Goal: Entertainment & Leisure: Consume media (video, audio)

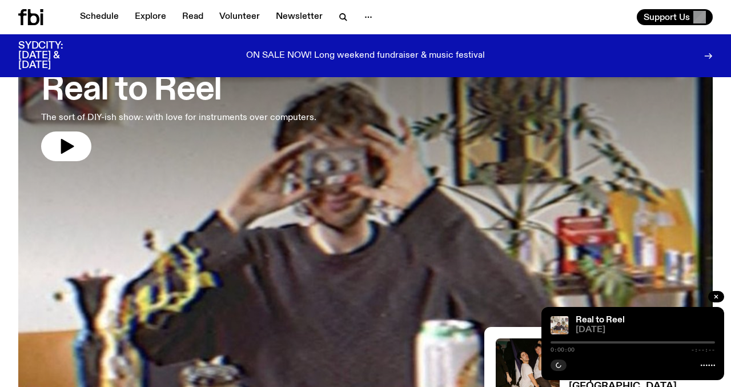
scroll to position [102, 0]
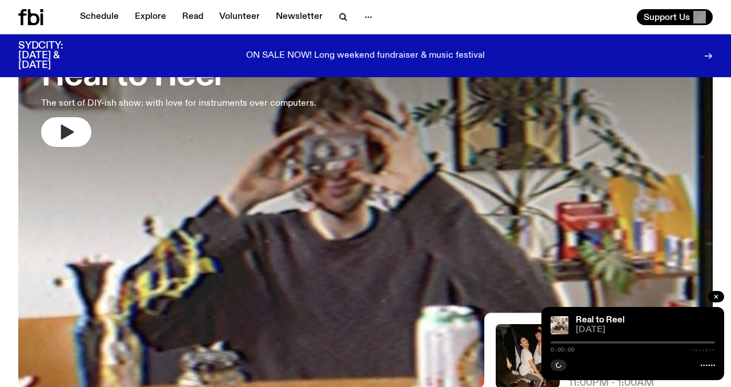
click at [76, 136] on button "button" at bounding box center [66, 132] width 50 height 30
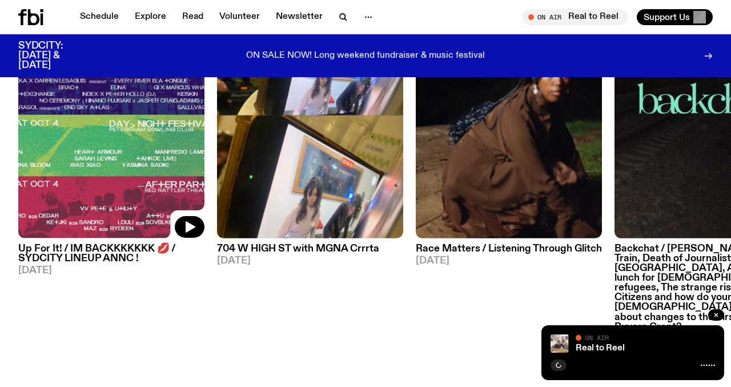
scroll to position [590, 0]
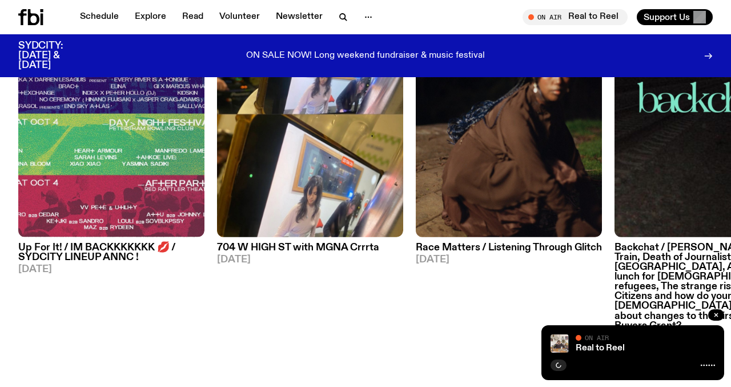
click at [74, 246] on h3 "Up For It! / IM BACKKKKKKK 💋 / SYDCITY LINEUP ANNC !" at bounding box center [111, 252] width 186 height 19
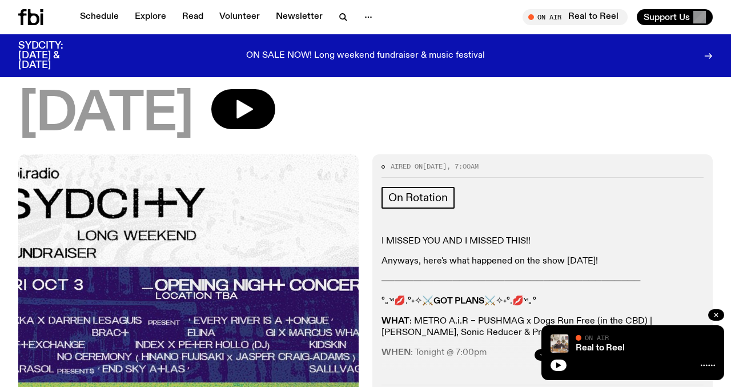
scroll to position [168, 0]
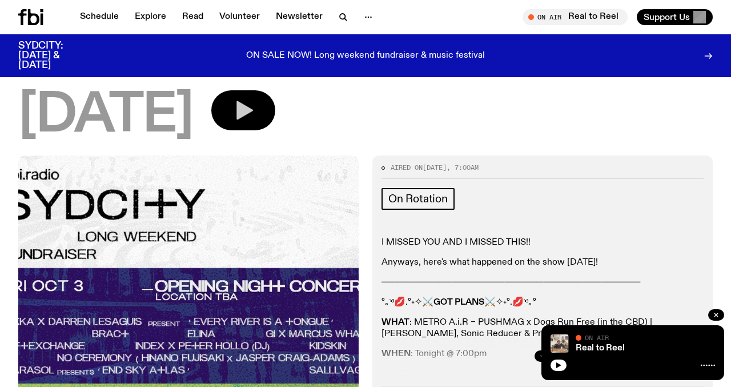
click at [255, 110] on icon "button" at bounding box center [243, 110] width 23 height 23
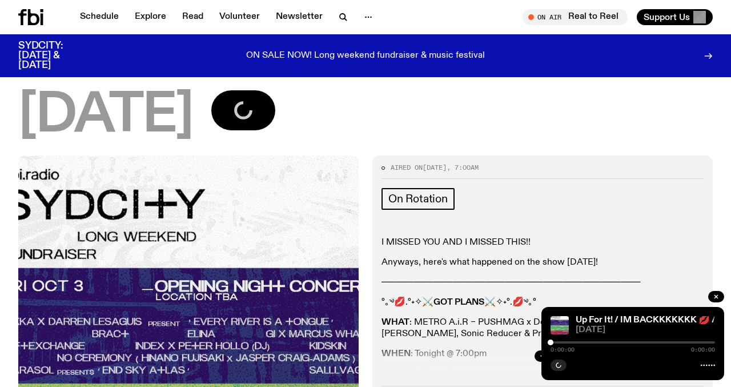
drag, startPoint x: 550, startPoint y: 343, endPoint x: 626, endPoint y: 351, distance: 76.4
click at [626, 351] on div "0:00:00 0:00:00" at bounding box center [632, 346] width 164 height 14
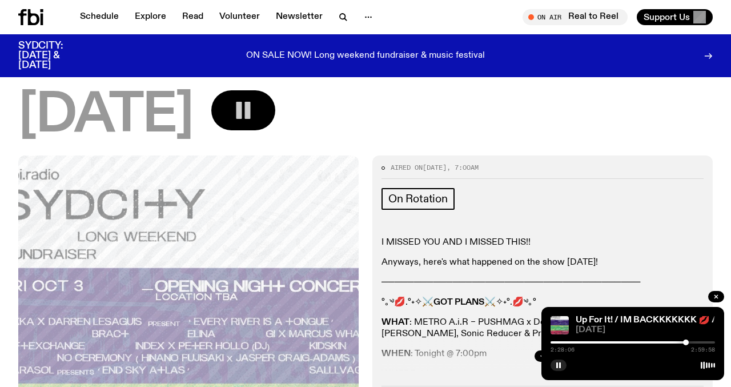
drag, startPoint x: 550, startPoint y: 341, endPoint x: 686, endPoint y: 345, distance: 135.4
click at [686, 345] on div "2:28:06 2:59:58" at bounding box center [632, 346] width 164 height 14
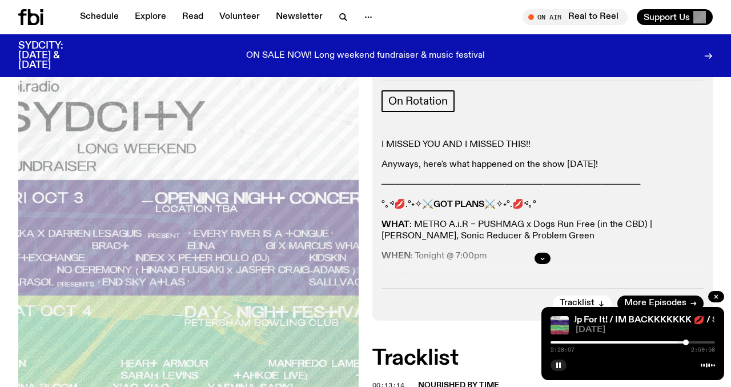
scroll to position [277, 0]
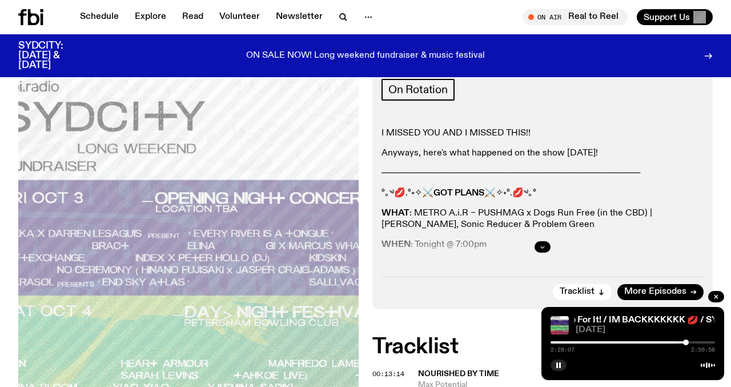
click at [549, 246] on button "button" at bounding box center [542, 246] width 16 height 11
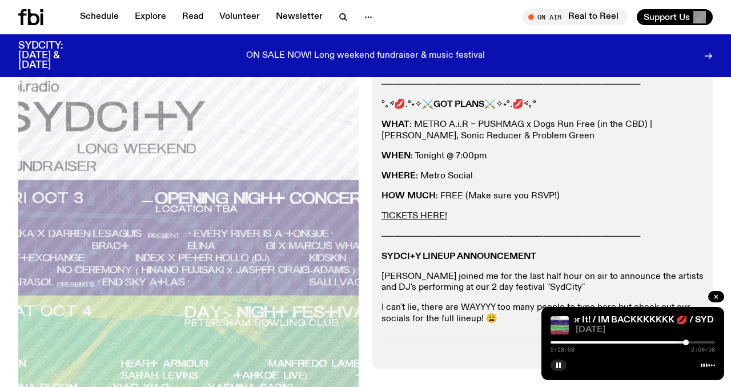
scroll to position [371, 0]
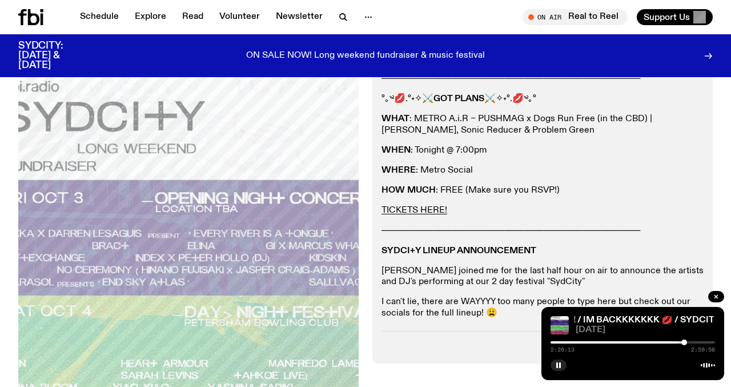
click at [684, 343] on div at bounding box center [684, 342] width 6 height 6
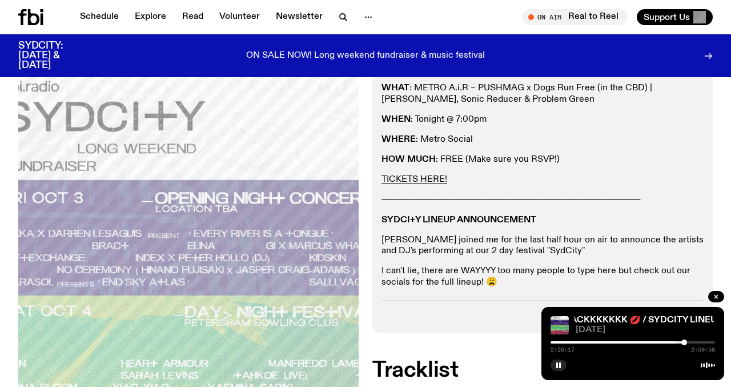
scroll to position [409, 0]
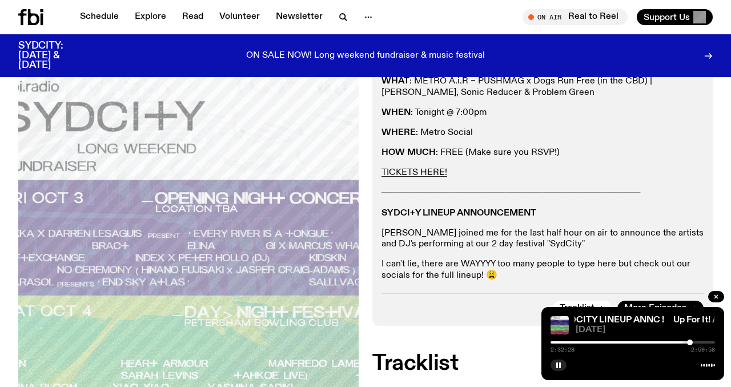
click at [690, 342] on div at bounding box center [690, 342] width 6 height 6
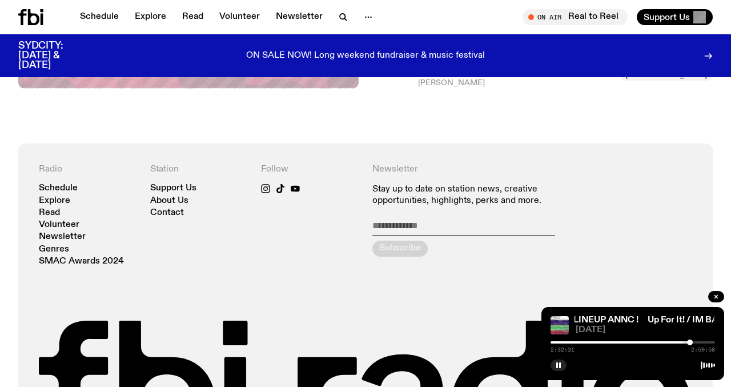
scroll to position [1871, 0]
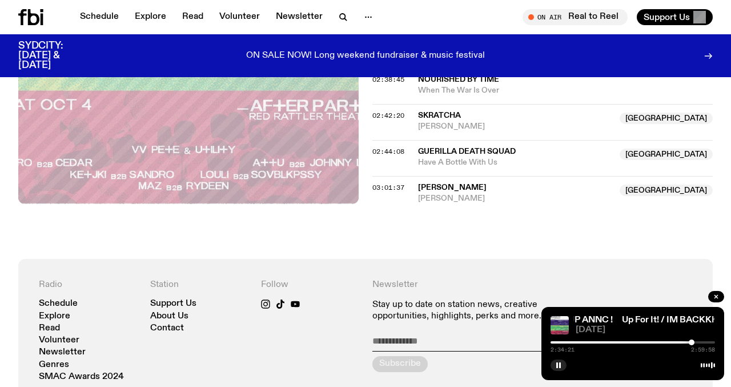
click at [691, 344] on div at bounding box center [692, 342] width 6 height 6
click at [562, 362] on button "button" at bounding box center [558, 364] width 16 height 11
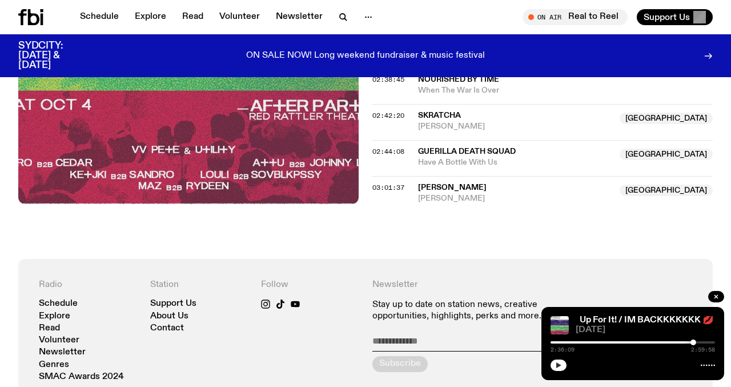
click at [560, 365] on icon "button" at bounding box center [558, 364] width 7 height 7
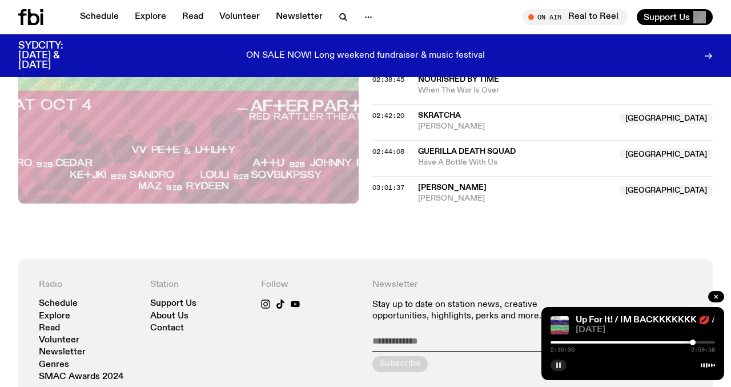
click at [693, 341] on div at bounding box center [693, 342] width 6 height 6
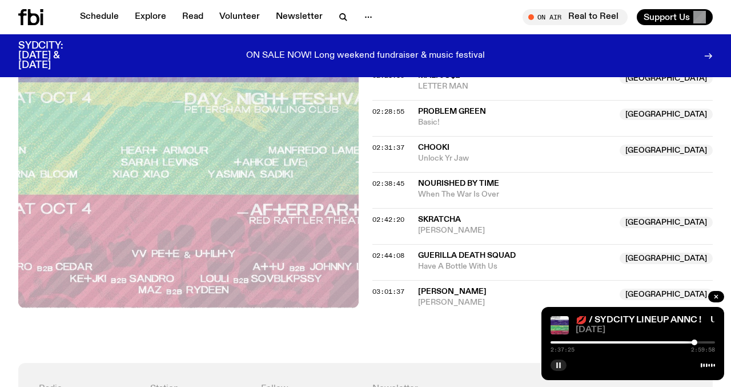
scroll to position [1768, 0]
click at [697, 342] on div at bounding box center [697, 342] width 6 height 6
click at [698, 343] on div at bounding box center [698, 342] width 6 height 6
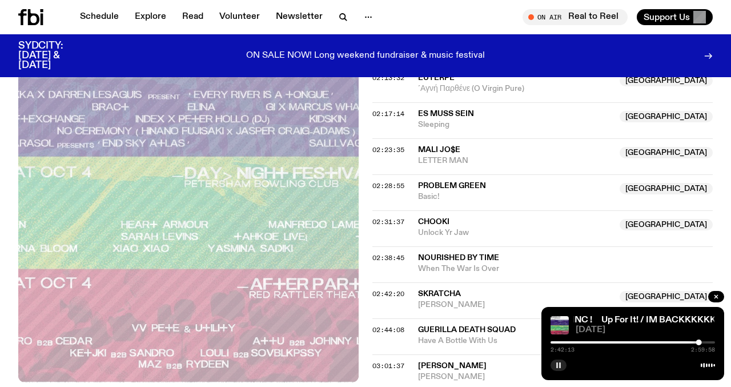
scroll to position [1696, 0]
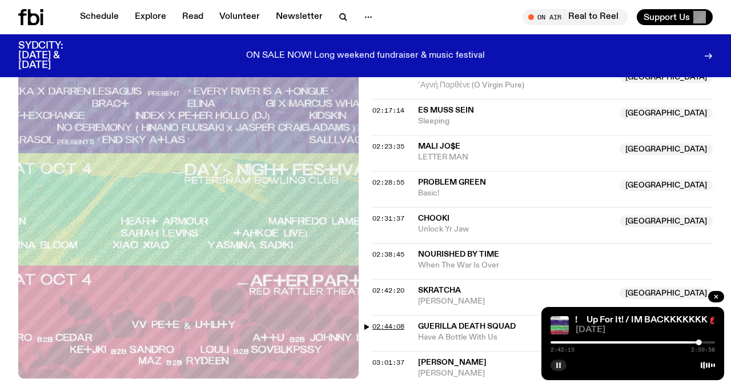
click at [389, 323] on span "02:44:08" at bounding box center [388, 325] width 32 height 9
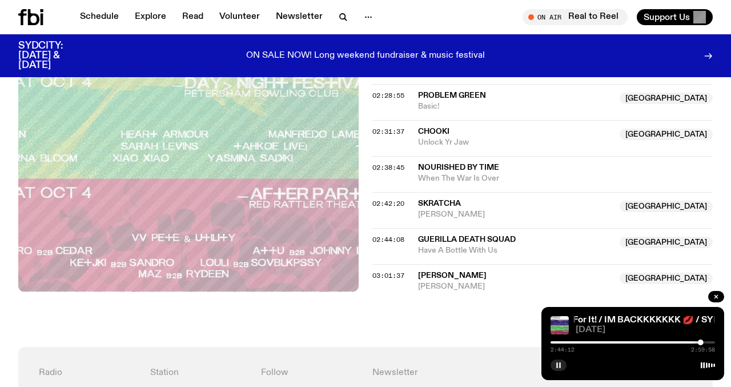
scroll to position [1807, 0]
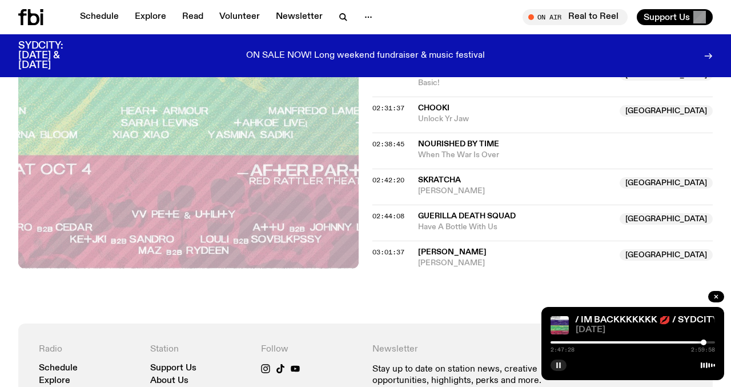
click at [703, 341] on div at bounding box center [704, 342] width 6 height 6
click at [703, 341] on div at bounding box center [703, 342] width 6 height 6
click at [702, 342] on div at bounding box center [702, 342] width 6 height 6
click at [555, 365] on icon "button" at bounding box center [558, 364] width 7 height 7
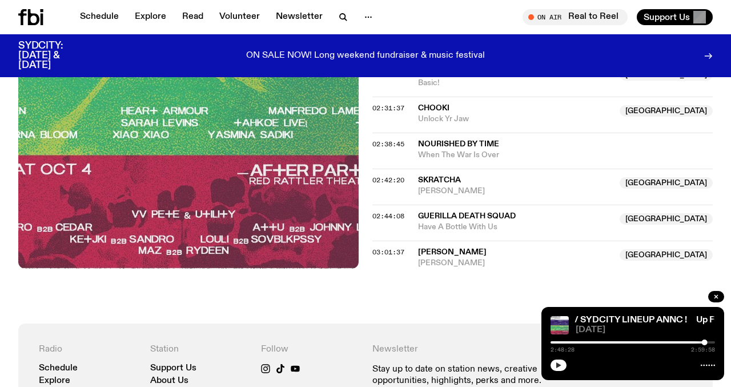
click at [561, 369] on button "button" at bounding box center [558, 364] width 16 height 11
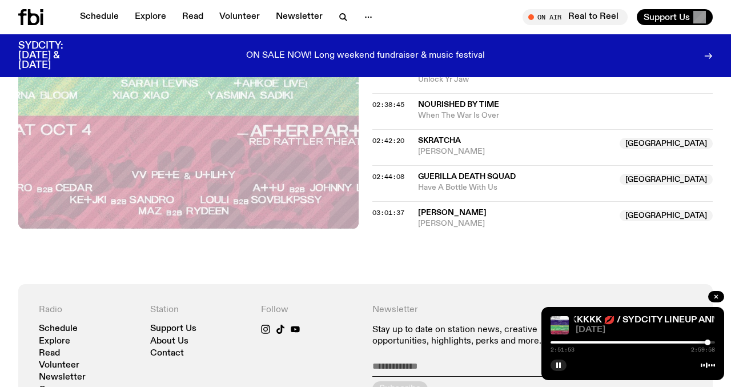
scroll to position [1847, 0]
click at [709, 342] on div at bounding box center [709, 342] width 6 height 6
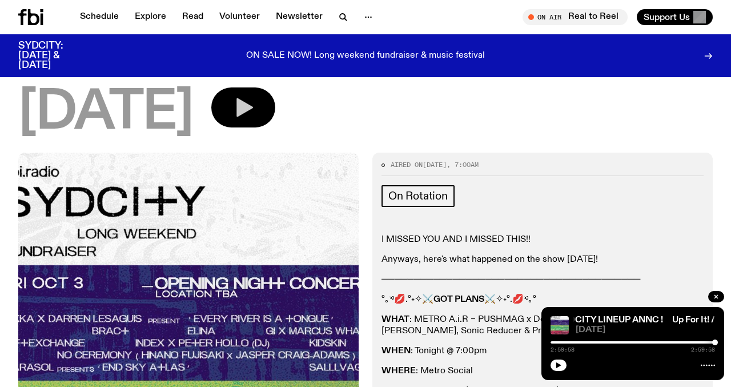
scroll to position [0, 0]
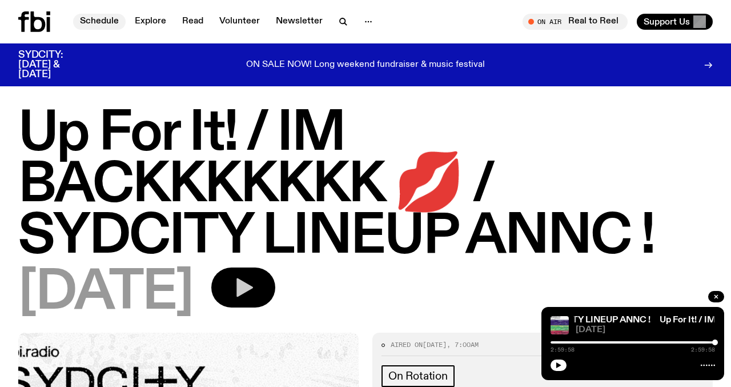
click at [102, 22] on link "Schedule" at bounding box center [99, 22] width 53 height 16
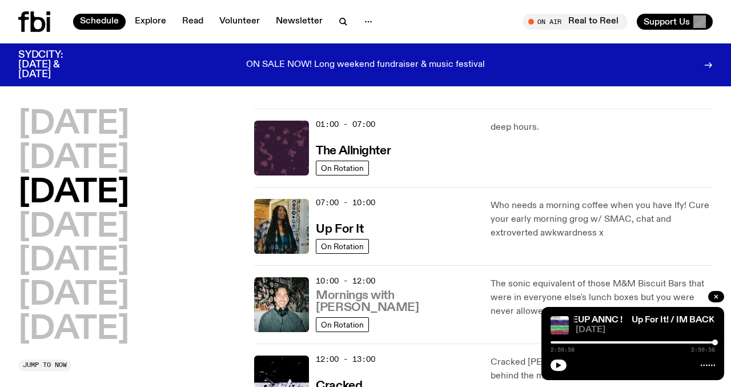
click at [353, 305] on h3 "Mornings with [PERSON_NAME]" at bounding box center [396, 302] width 160 height 24
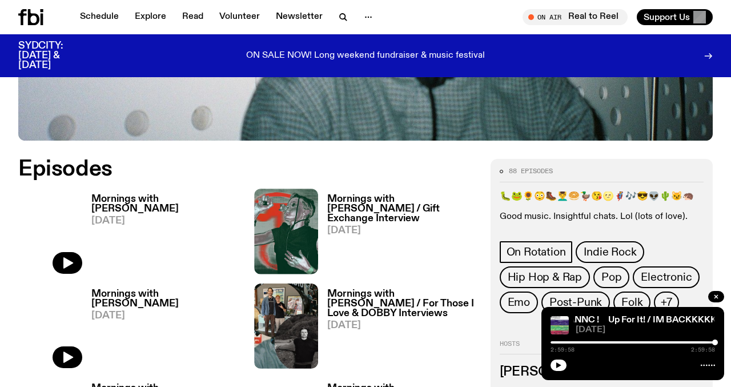
scroll to position [453, 0]
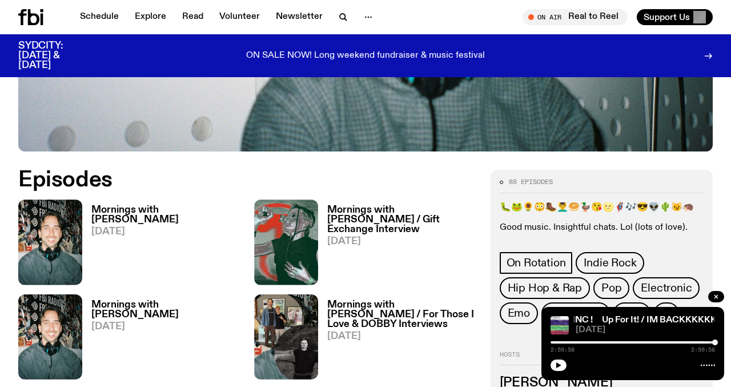
click at [167, 205] on h3 "Mornings with [PERSON_NAME]" at bounding box center [165, 214] width 149 height 19
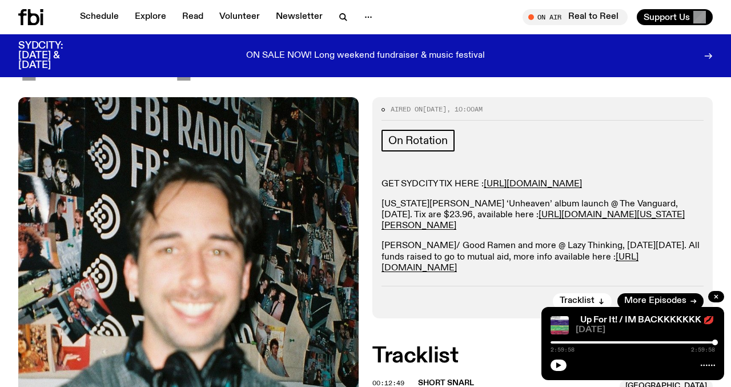
scroll to position [55, 0]
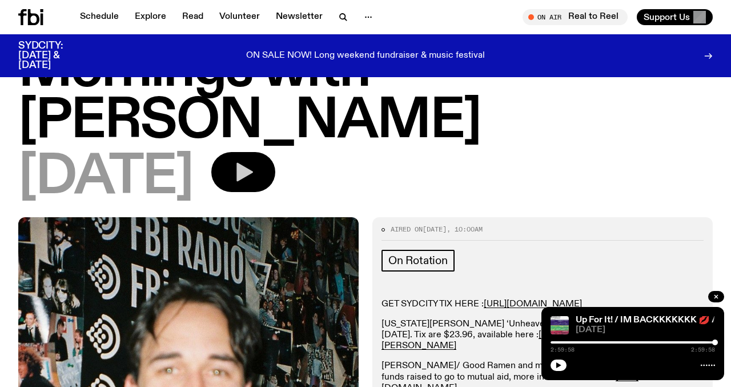
click at [253, 163] on icon "button" at bounding box center [244, 172] width 17 height 19
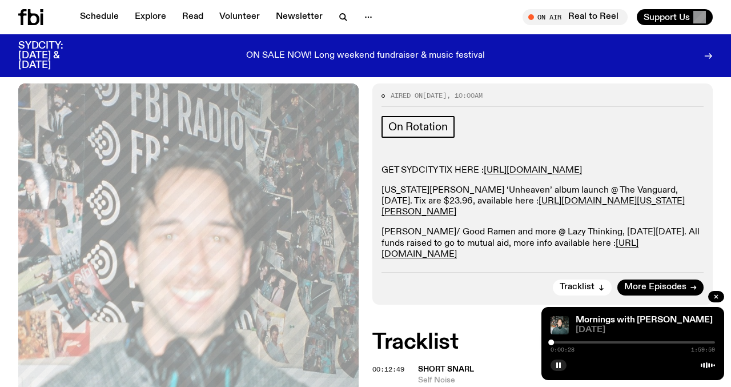
scroll to position [188, 0]
click at [473, 239] on link "[URL][DOMAIN_NAME]" at bounding box center [509, 249] width 257 height 20
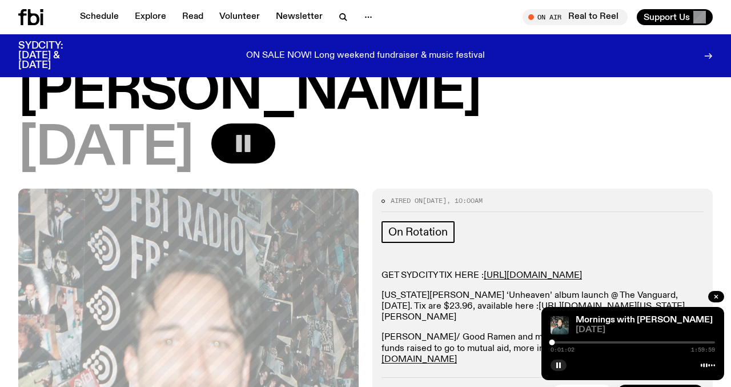
scroll to position [0, 0]
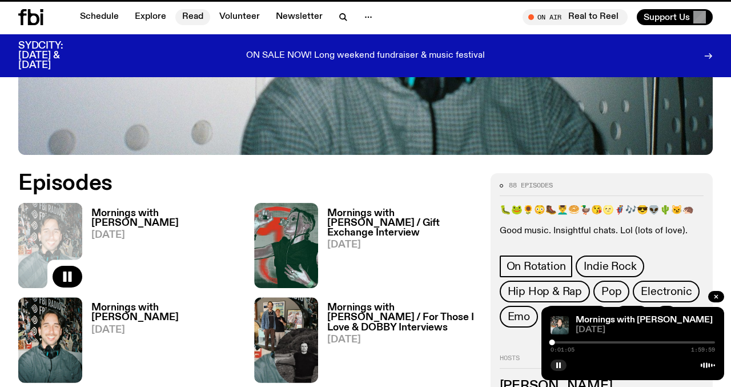
scroll to position [444, 0]
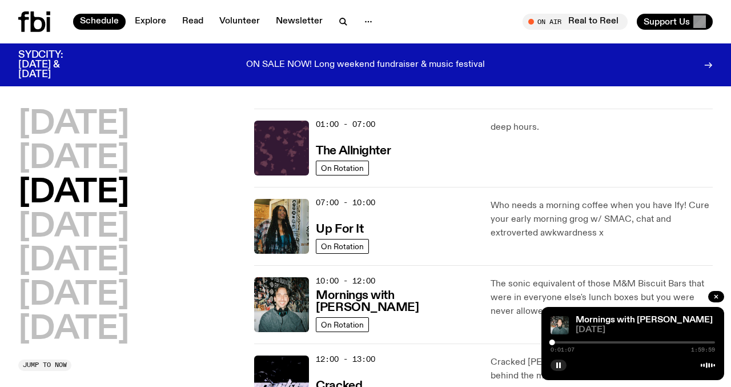
click at [327, 219] on div "07:00 - 10:00 Up For It" at bounding box center [396, 226] width 160 height 55
click at [329, 227] on h3 "Up For It" at bounding box center [339, 229] width 47 height 12
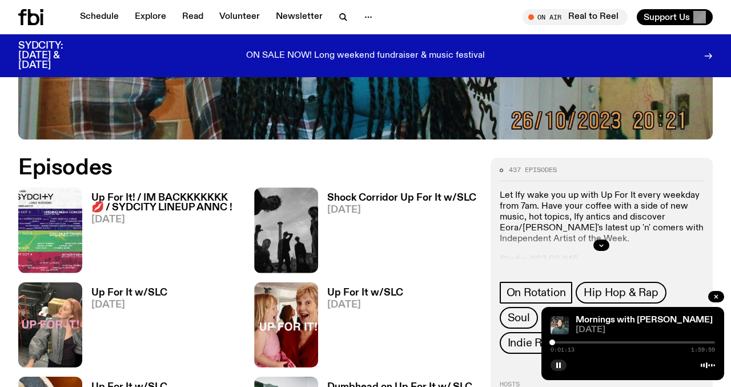
scroll to position [412, 0]
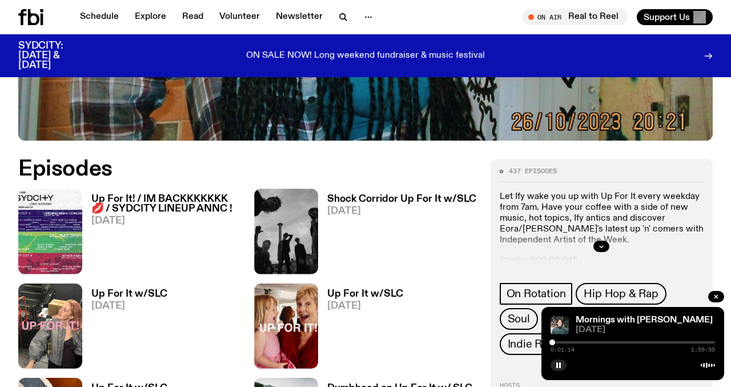
click at [176, 204] on h3 "Up For It! / IM BACKKKKKKK 💋 / SYDCITY LINEUP ANNC !" at bounding box center [165, 203] width 149 height 19
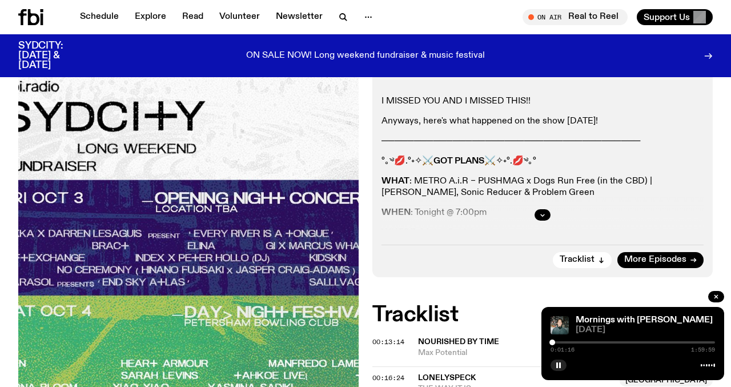
scroll to position [316, 0]
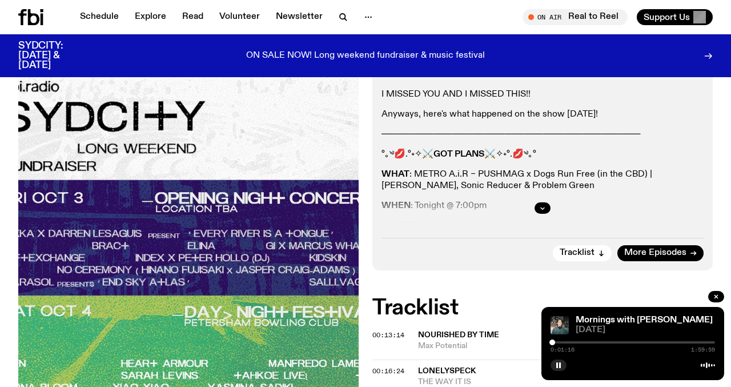
click at [537, 199] on div at bounding box center [542, 208] width 322 height 37
click at [542, 211] on button "button" at bounding box center [542, 207] width 16 height 11
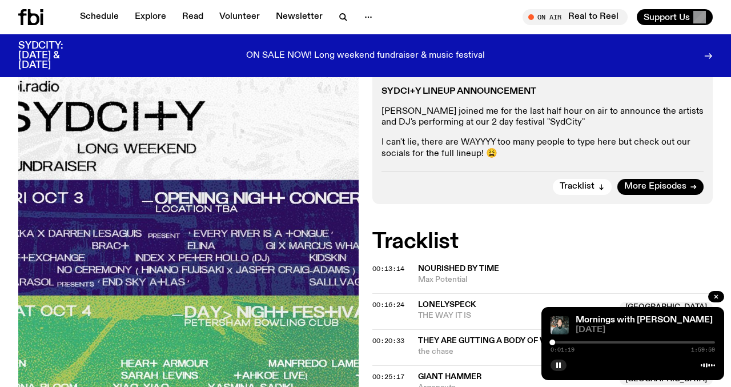
scroll to position [78, 0]
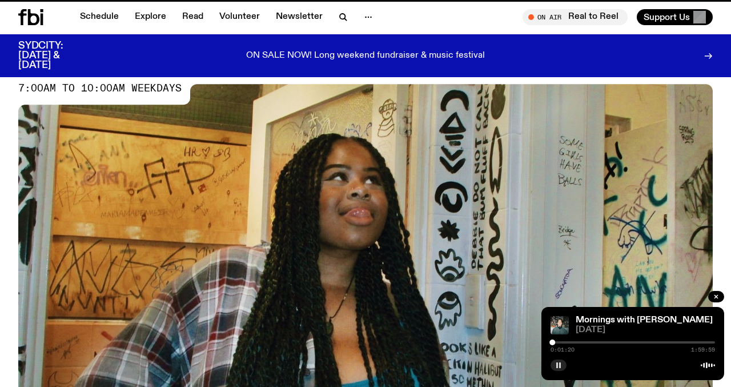
scroll to position [412, 0]
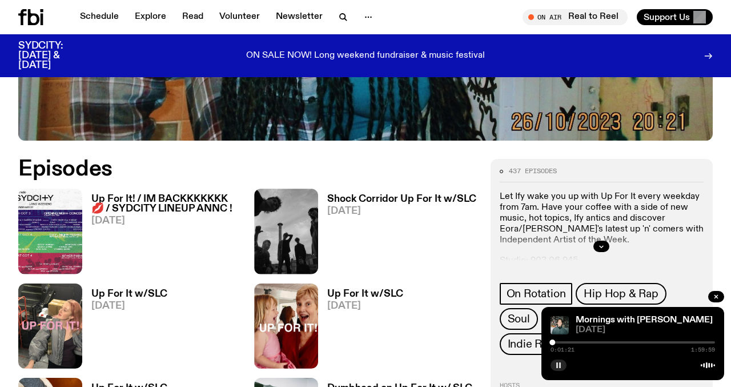
click at [560, 368] on button "button" at bounding box center [558, 364] width 16 height 11
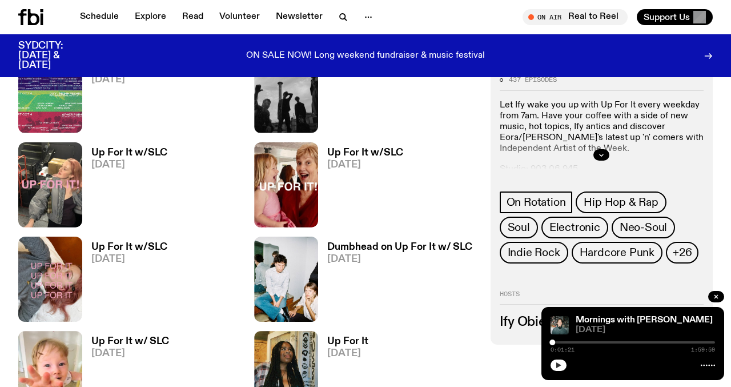
scroll to position [600, 0]
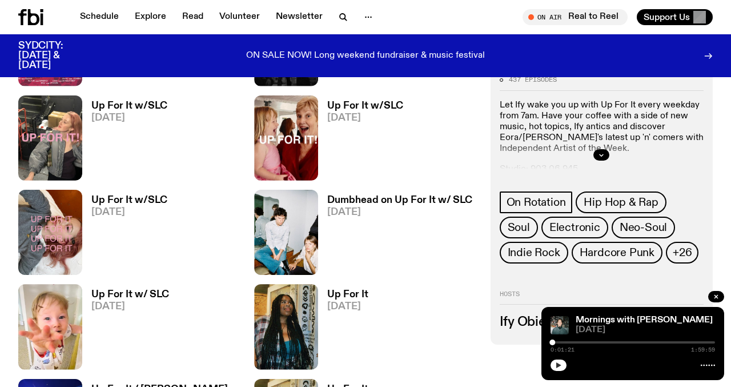
click at [346, 293] on h3 "Up For It" at bounding box center [347, 295] width 41 height 10
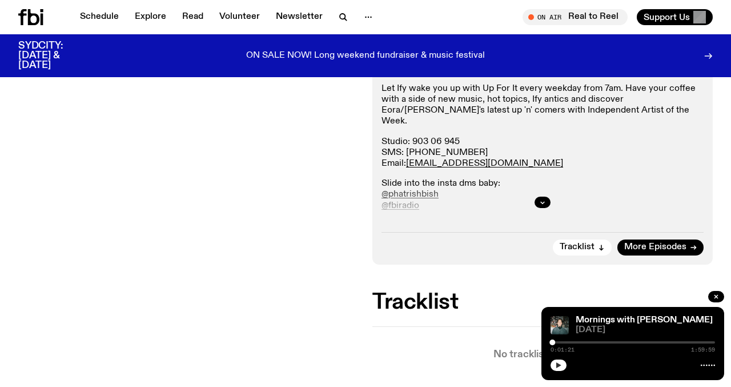
scroll to position [222, 0]
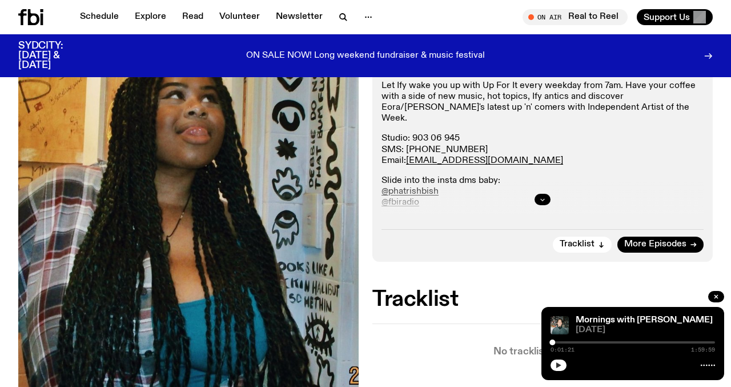
click at [538, 201] on button "button" at bounding box center [542, 199] width 16 height 11
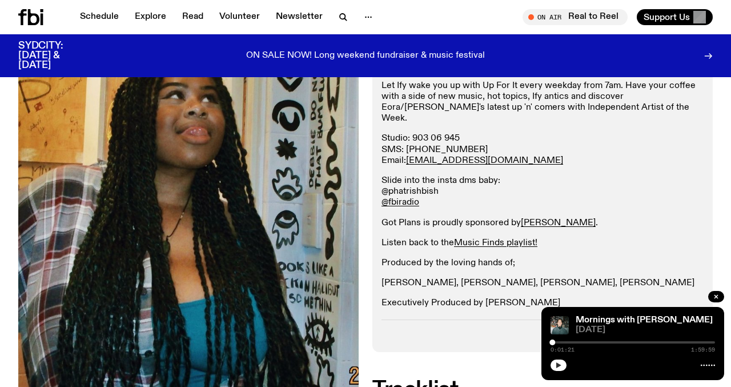
click at [416, 187] on link "@phatrishbish" at bounding box center [409, 191] width 57 height 9
click at [597, 18] on span "Tune in live" at bounding box center [578, 17] width 87 height 9
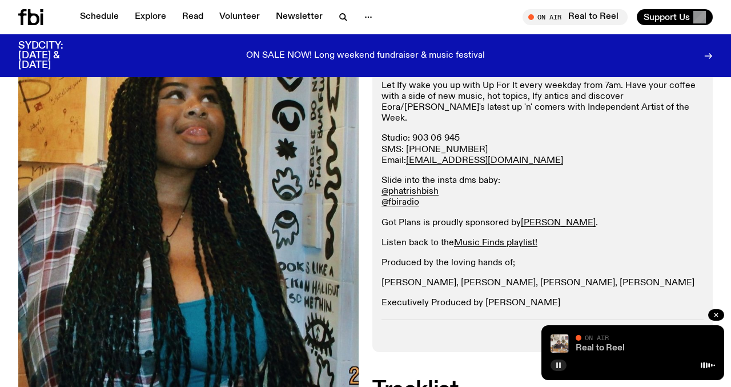
click at [603, 349] on link "Real to Reel" at bounding box center [600, 347] width 49 height 9
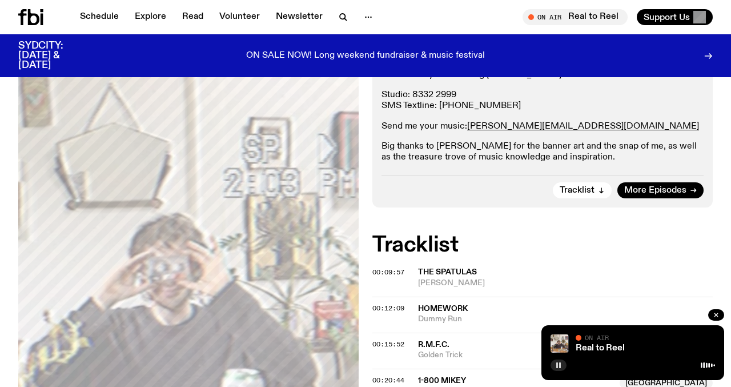
scroll to position [257, 0]
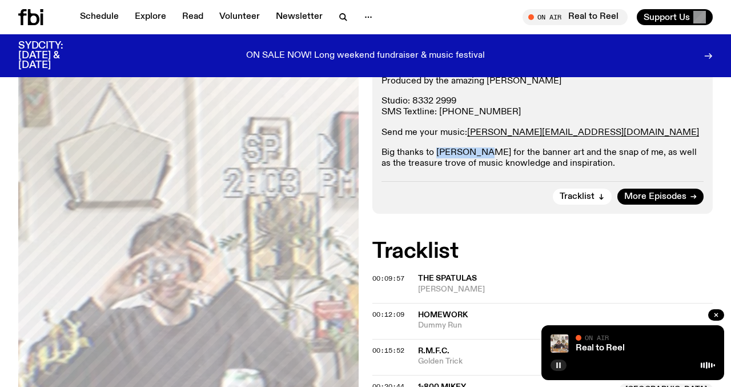
drag, startPoint x: 479, startPoint y: 152, endPoint x: 436, endPoint y: 153, distance: 42.3
click at [436, 153] on p "Big thanks to [PERSON_NAME] for the banner art and the snap of me, as well as t…" at bounding box center [542, 158] width 322 height 22
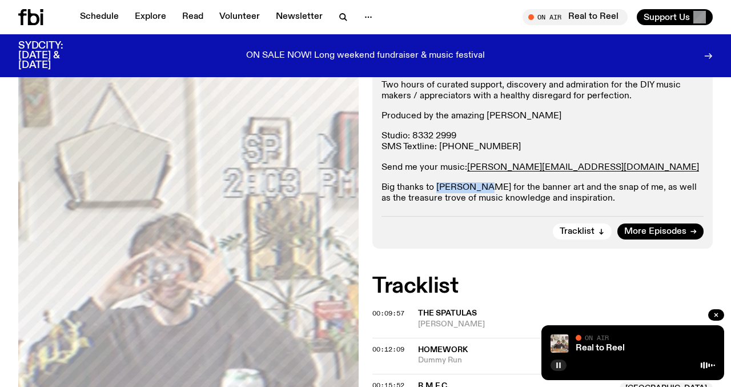
scroll to position [222, 0]
